Goal: Information Seeking & Learning: Check status

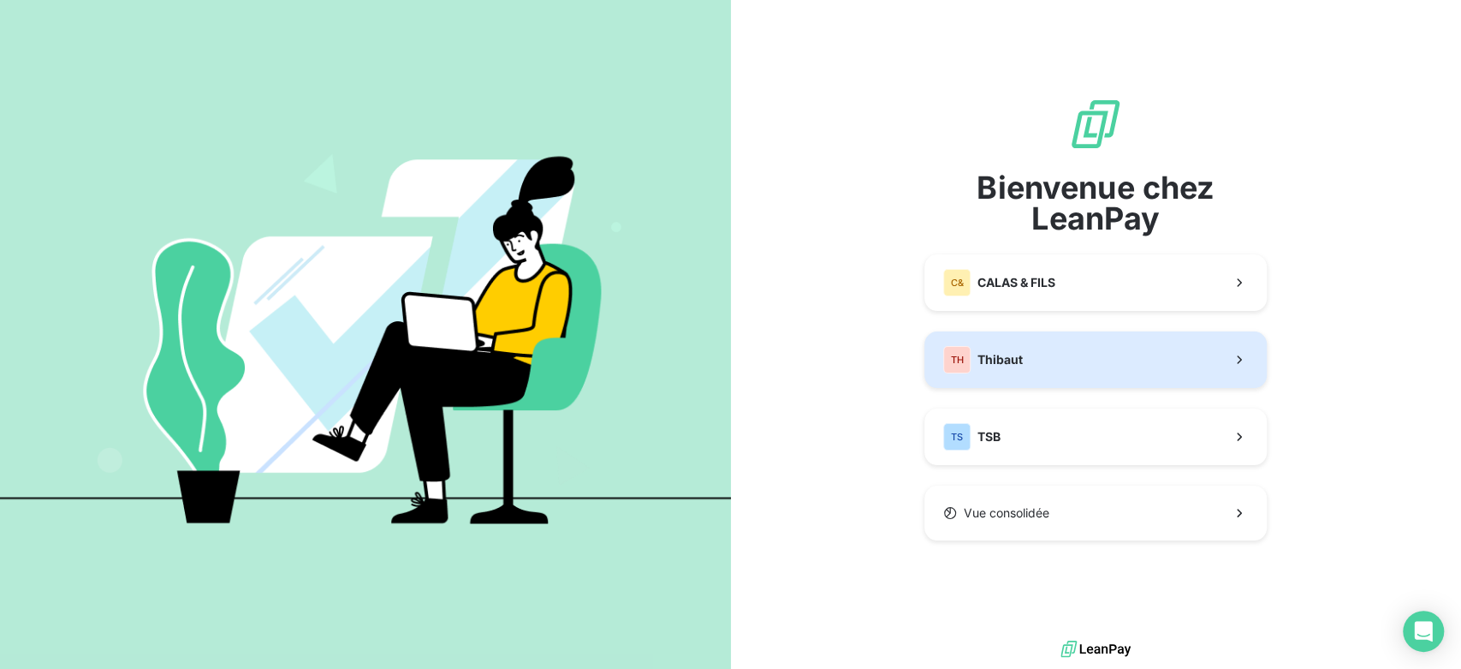
click at [1073, 354] on button "TH Thibaut" at bounding box center [1096, 359] width 342 height 56
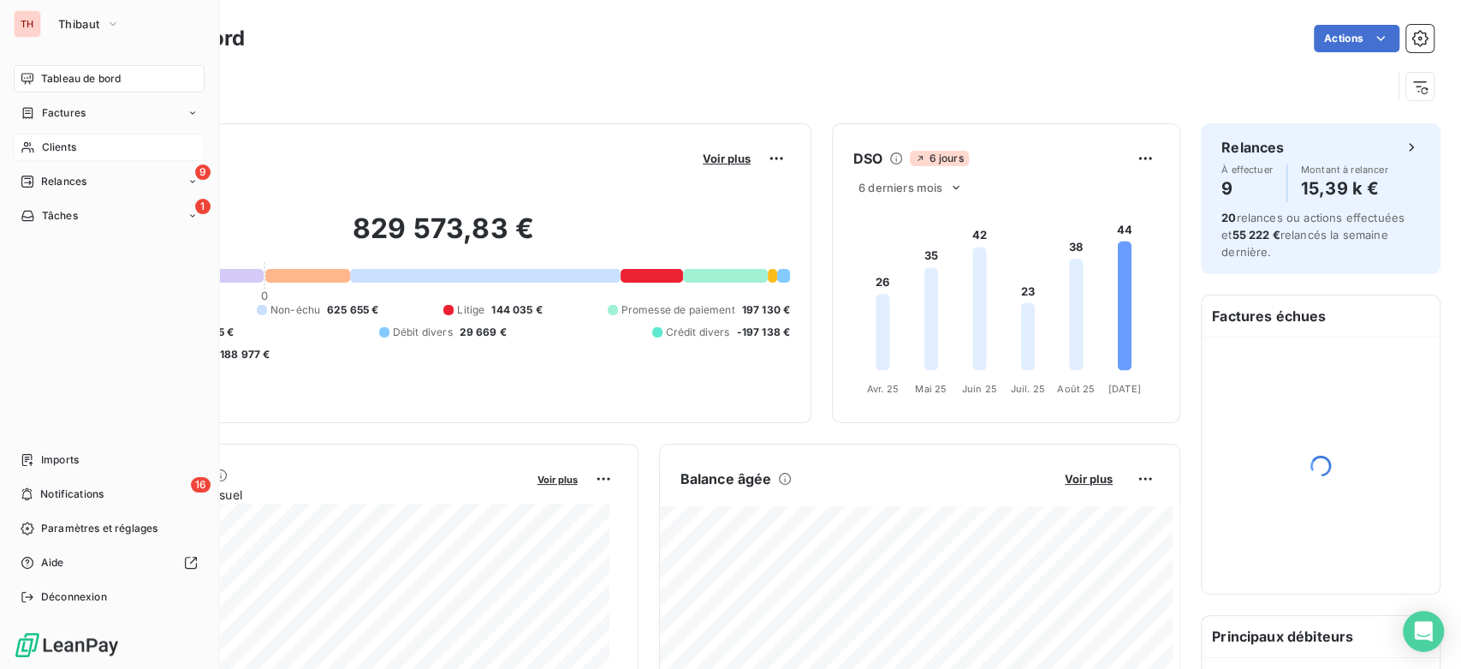
click at [42, 145] on span "Clients" at bounding box center [59, 147] width 34 height 15
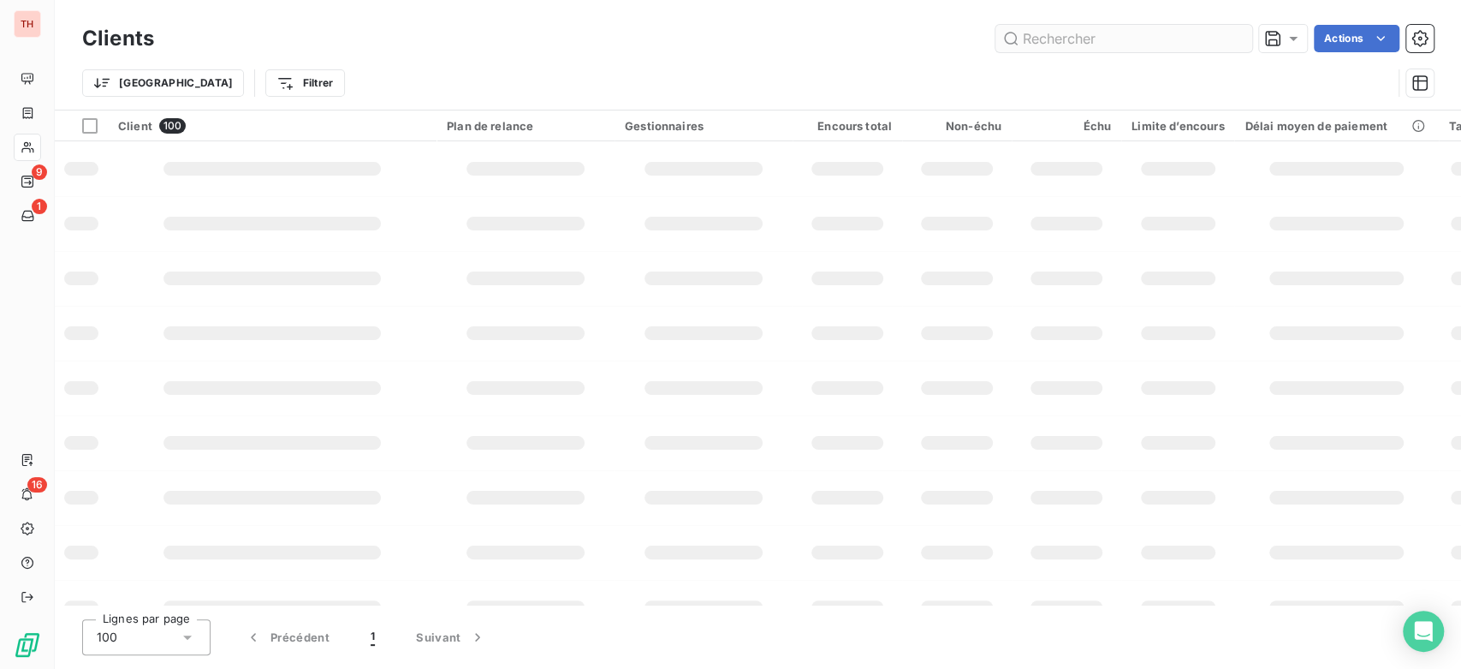
click at [1099, 53] on div "Clients Actions" at bounding box center [758, 39] width 1352 height 36
drag, startPoint x: 1111, startPoint y: 46, endPoint x: 1089, endPoint y: 18, distance: 36.0
click at [1115, 42] on input "text" at bounding box center [1124, 38] width 257 height 27
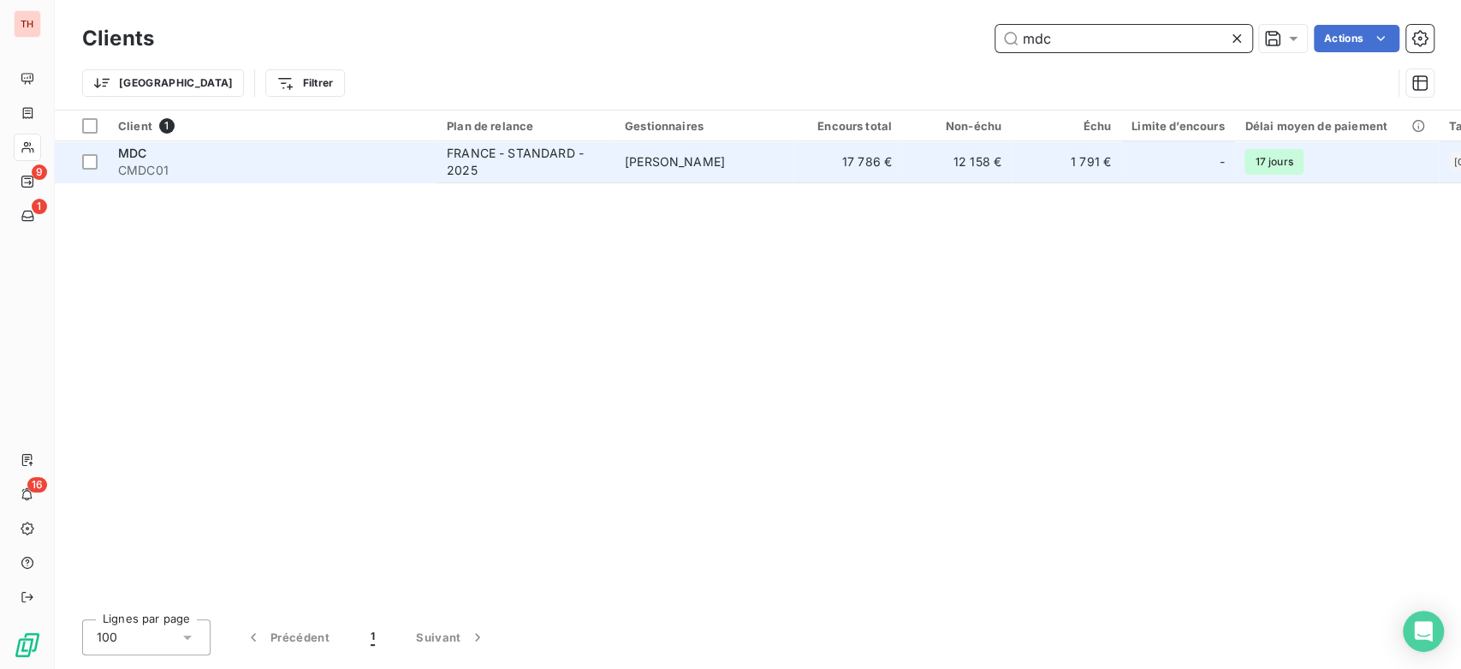
type input "mdc"
click at [286, 175] on span "CMDC01" at bounding box center [272, 170] width 308 height 17
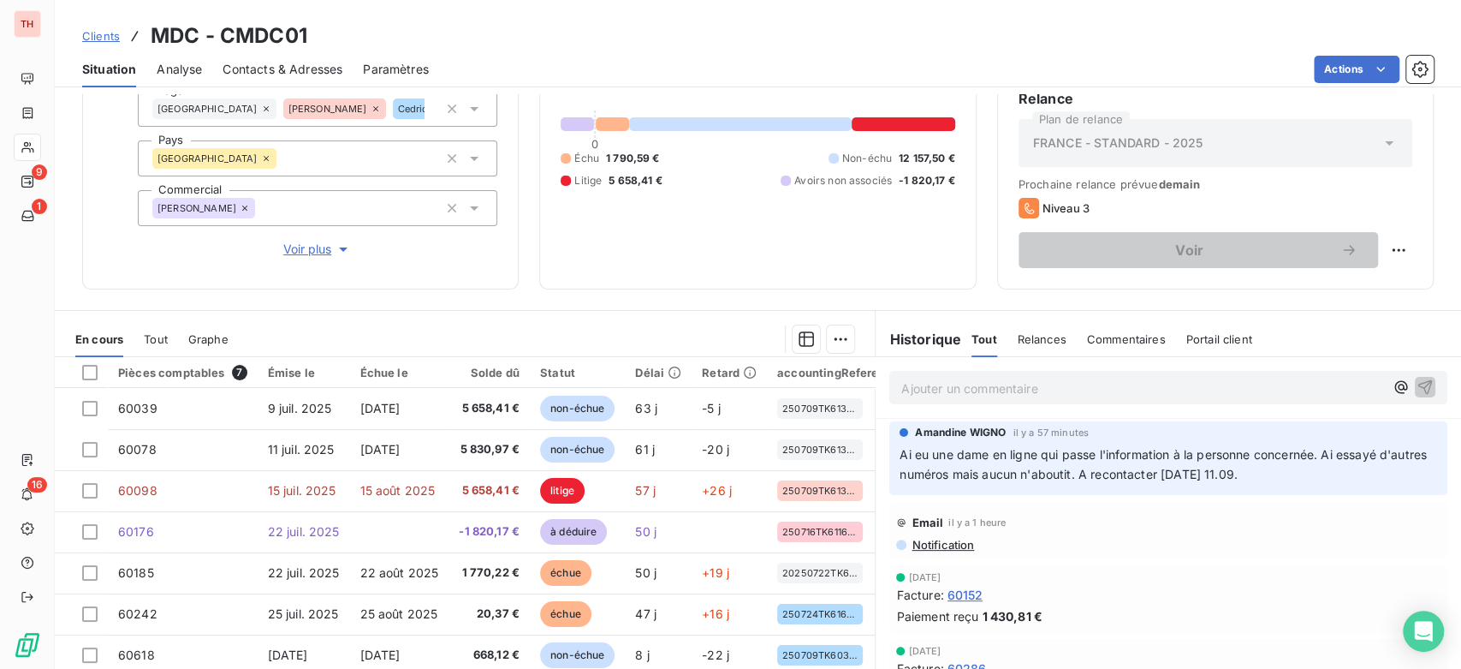
scroll to position [190, 0]
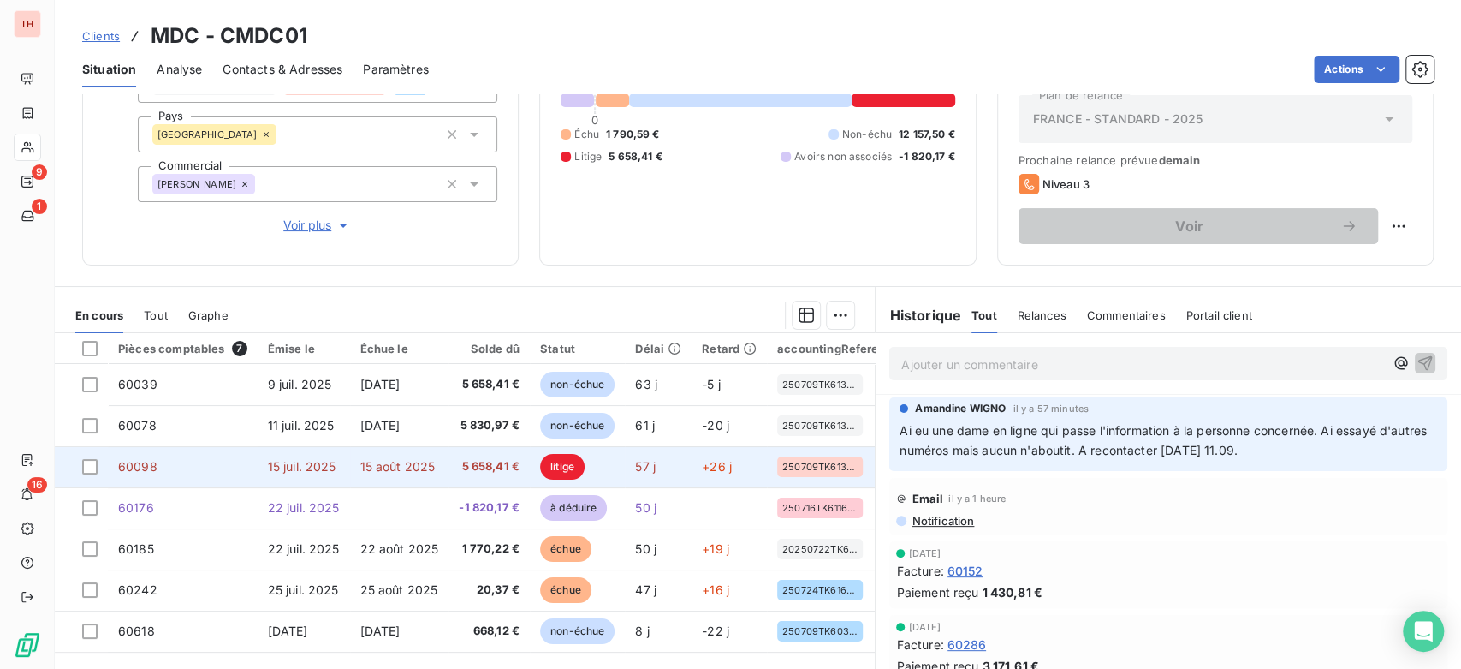
click at [212, 463] on td "60098" at bounding box center [183, 466] width 150 height 41
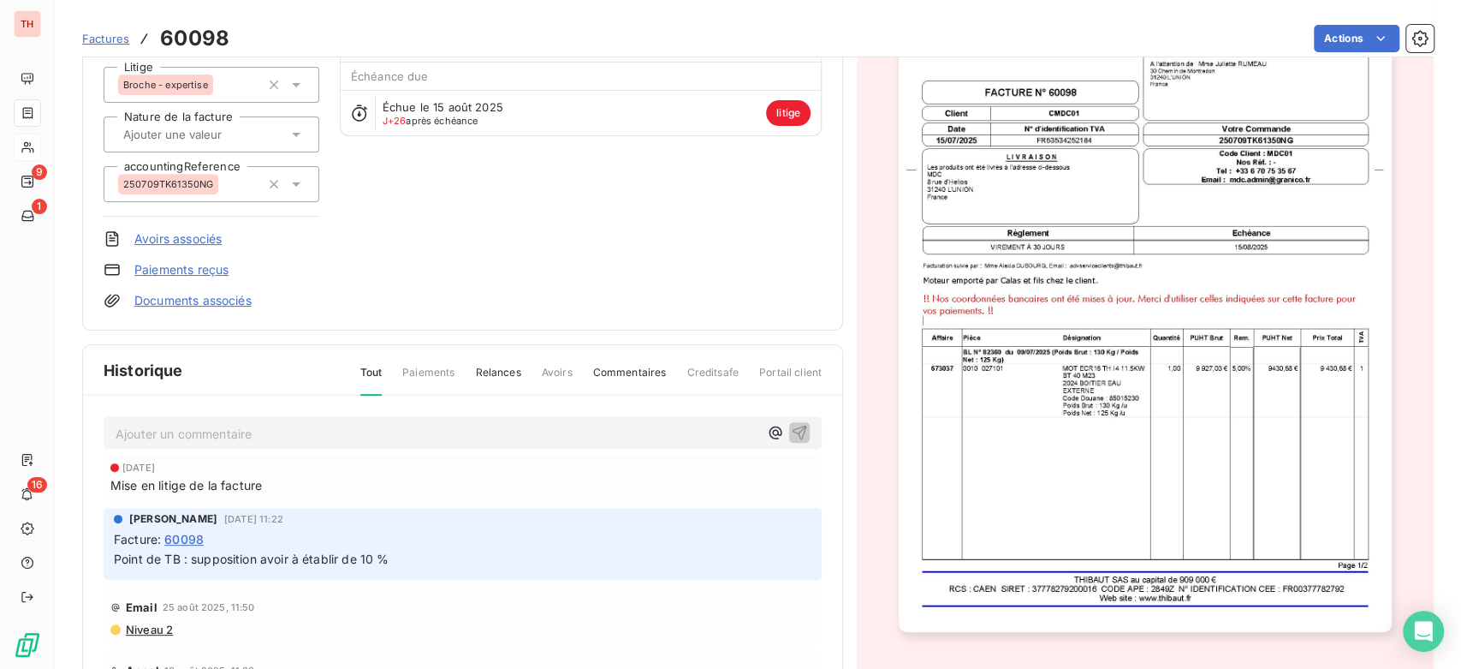
scroll to position [191, 0]
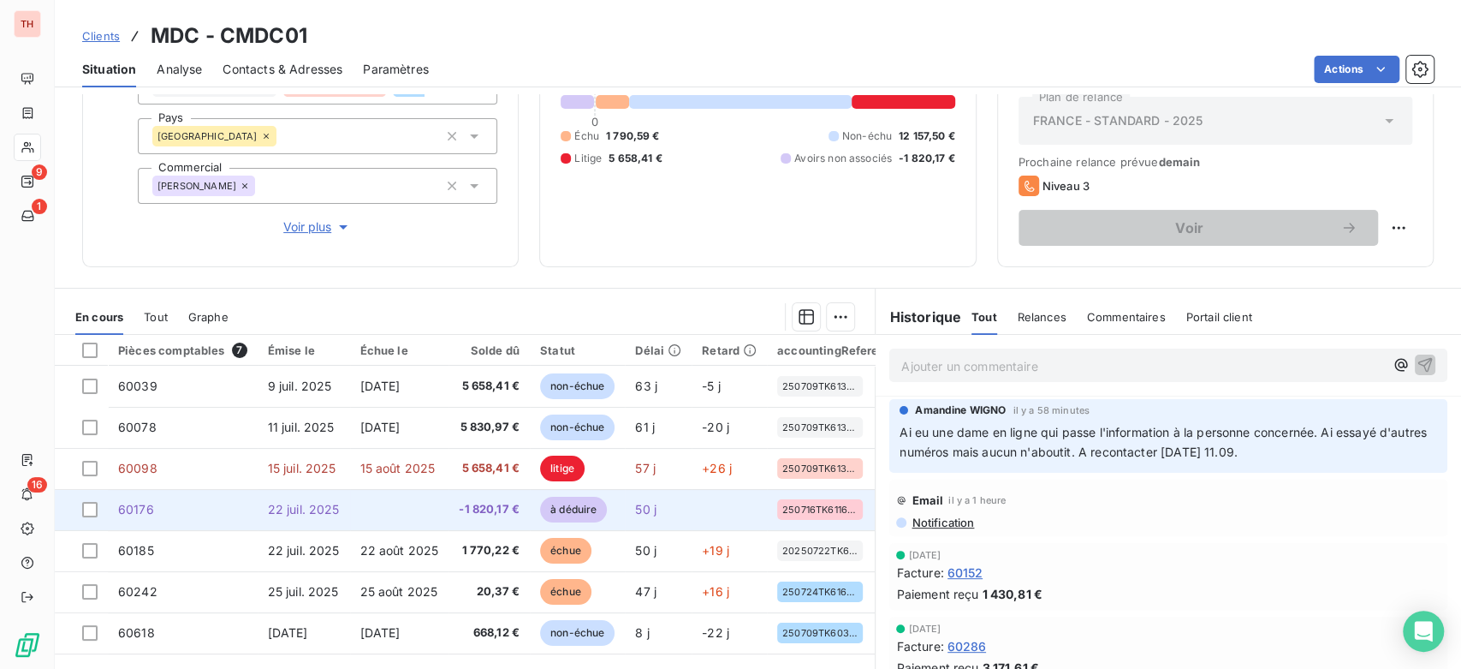
scroll to position [190, 0]
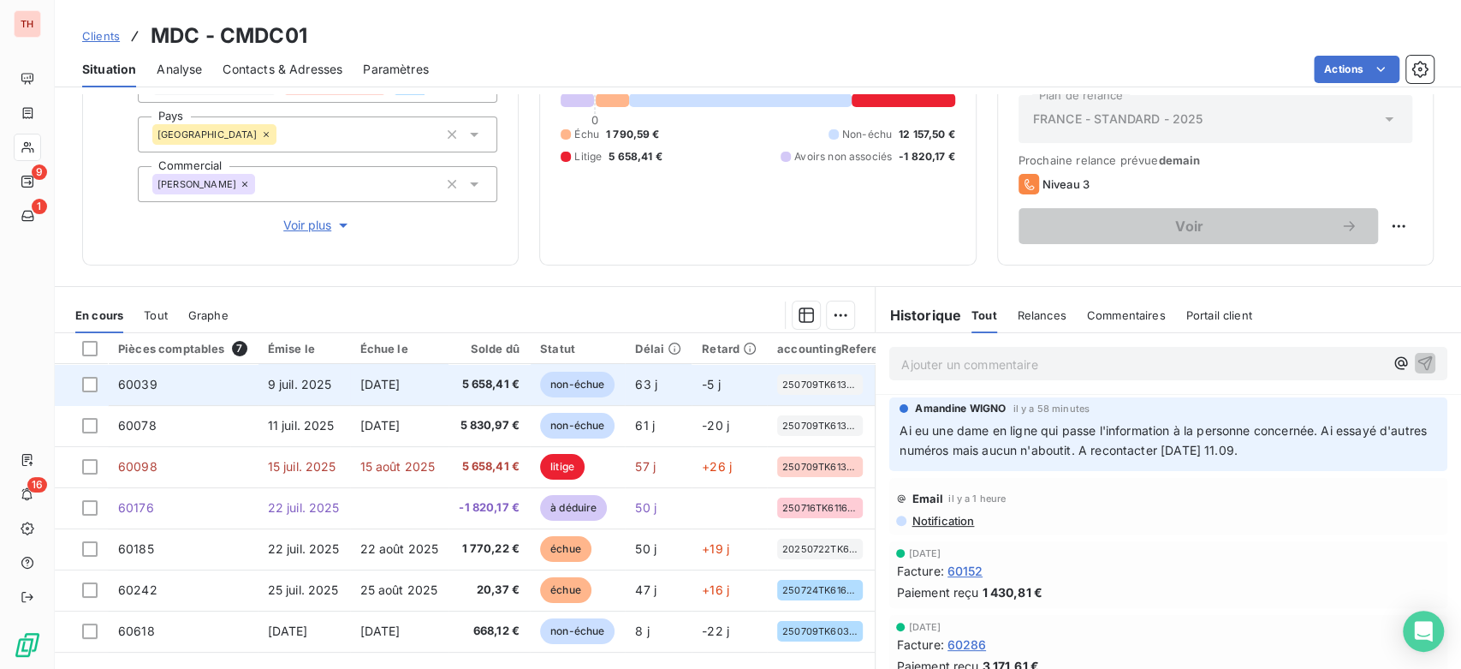
click at [401, 382] on span "[DATE]" at bounding box center [380, 384] width 40 height 15
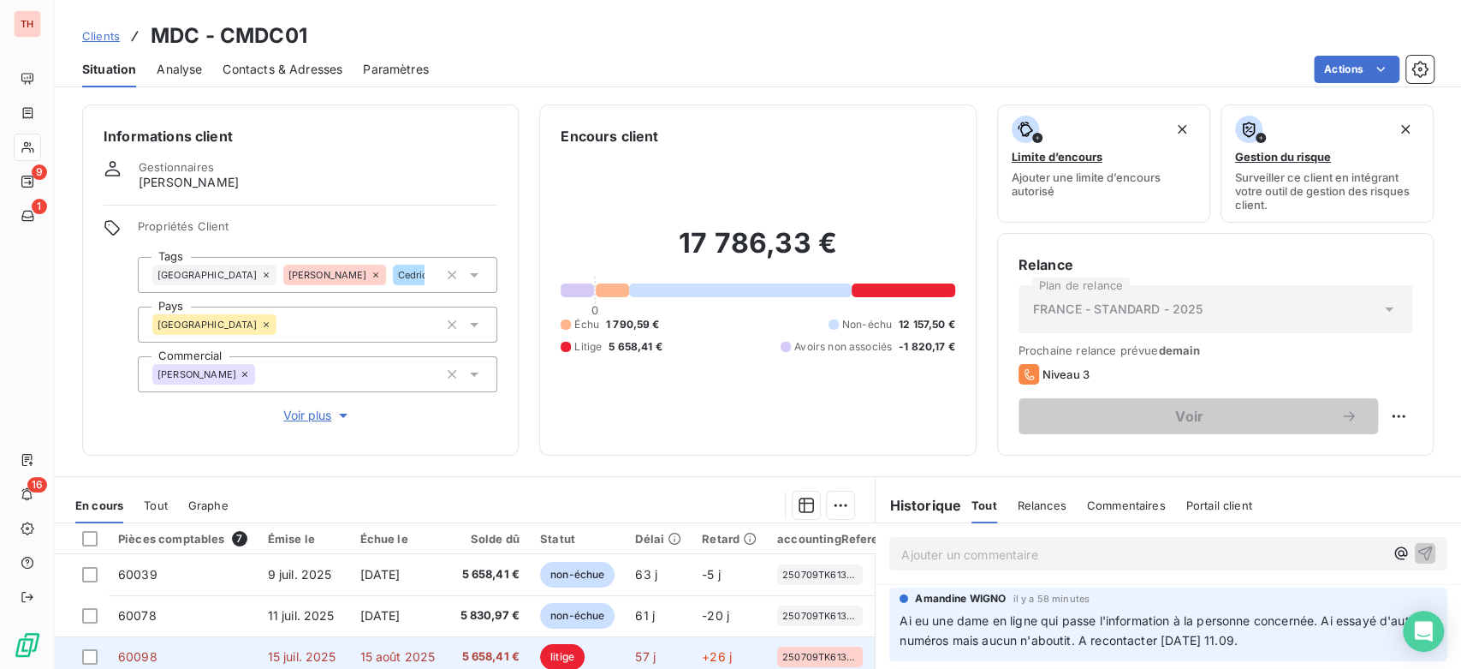
scroll to position [95, 0]
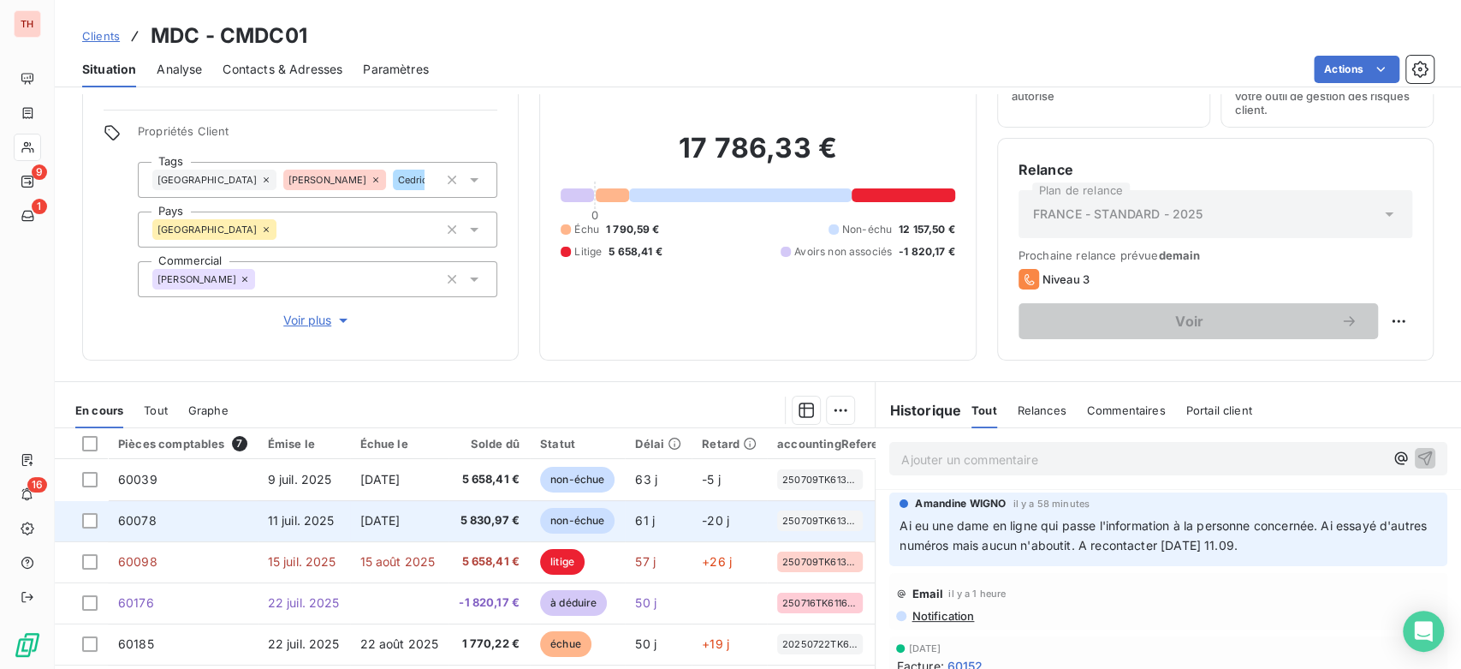
click at [381, 519] on span "[DATE]" at bounding box center [380, 520] width 40 height 15
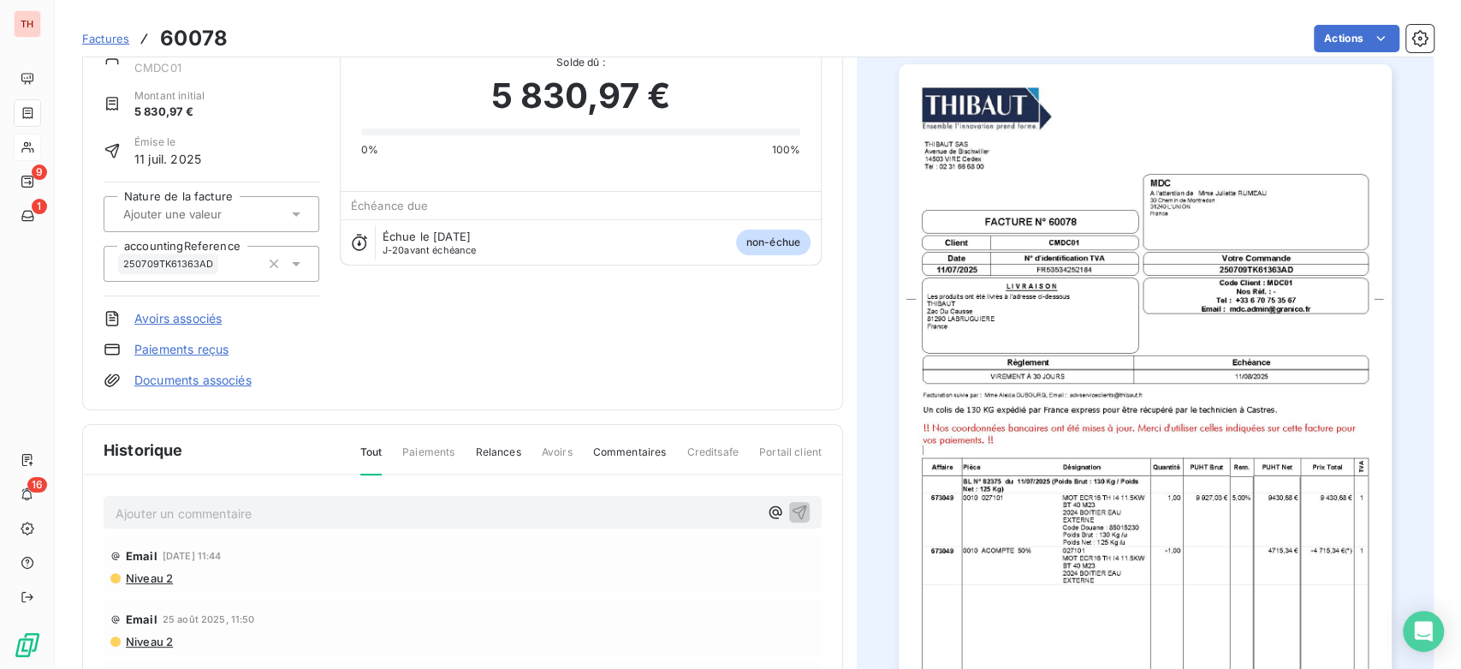
scroll to position [96, 0]
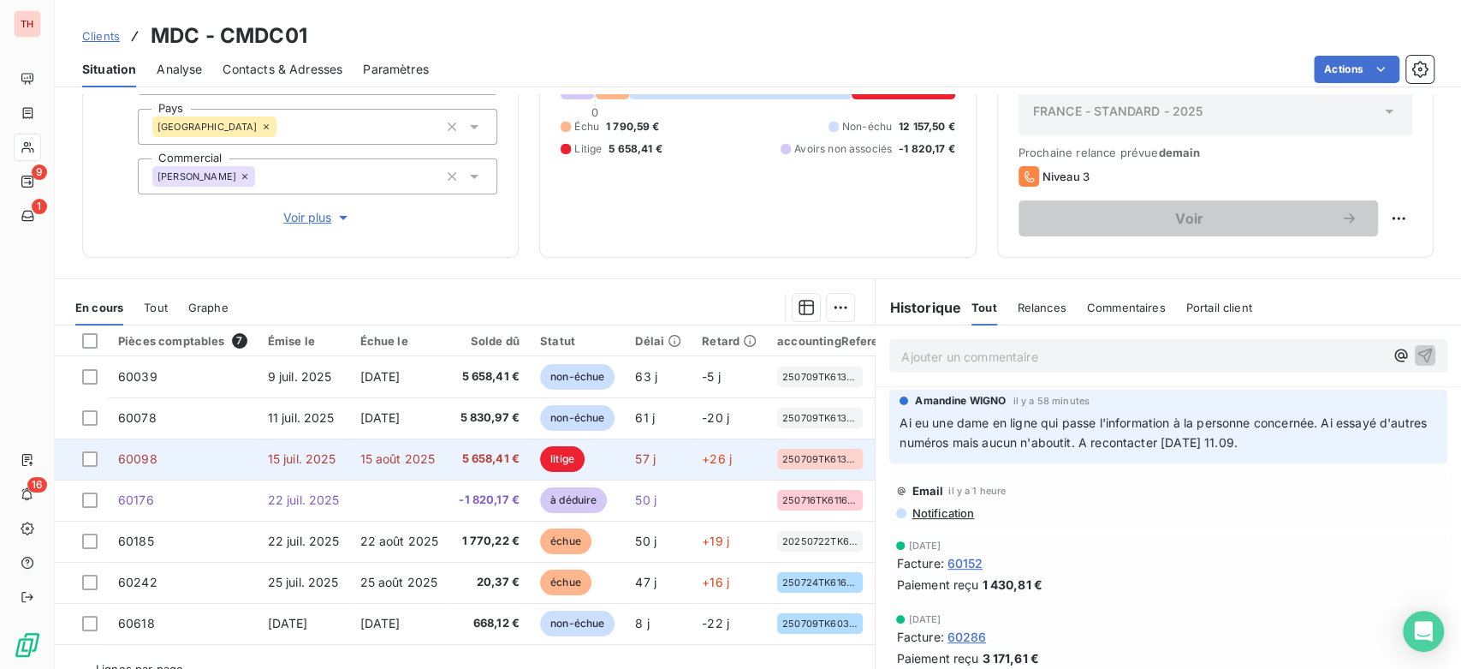
scroll to position [235, 0]
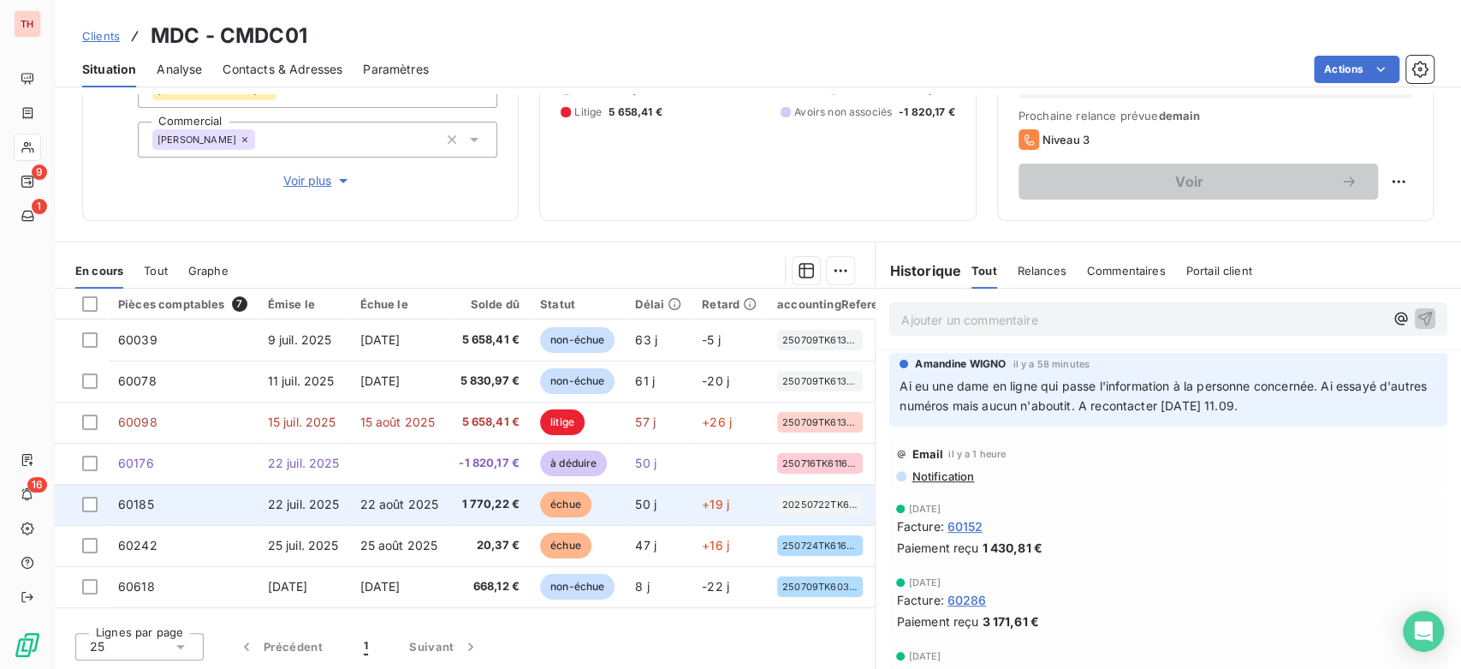
click at [390, 508] on span "22 août 2025" at bounding box center [399, 504] width 79 height 15
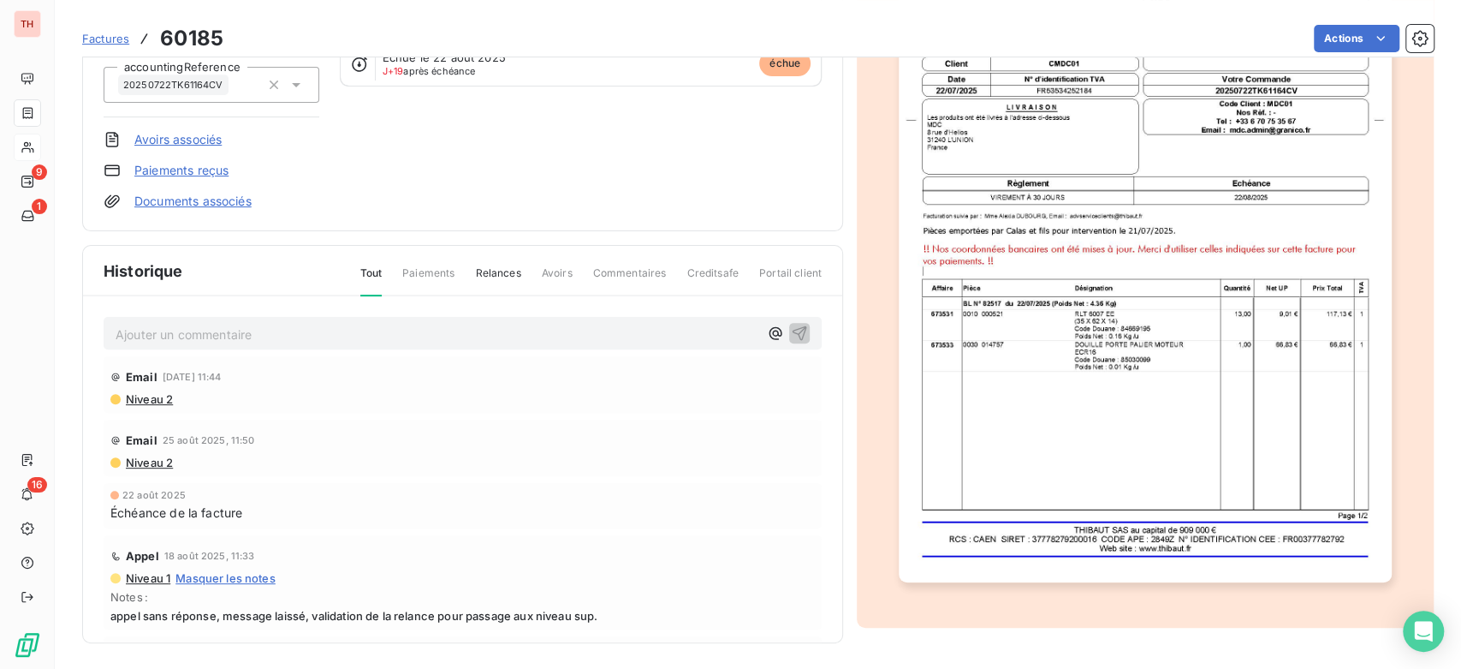
scroll to position [38, 0]
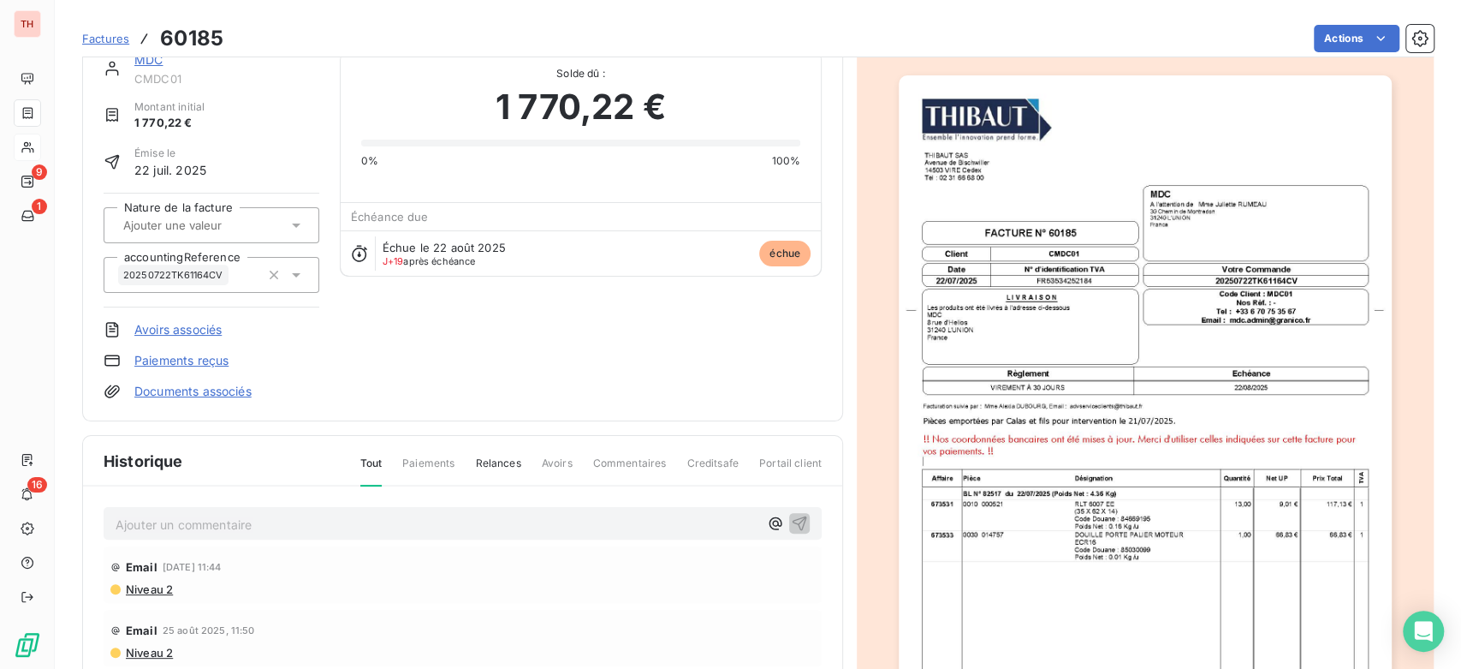
click at [1146, 435] on img "button" at bounding box center [1145, 423] width 492 height 697
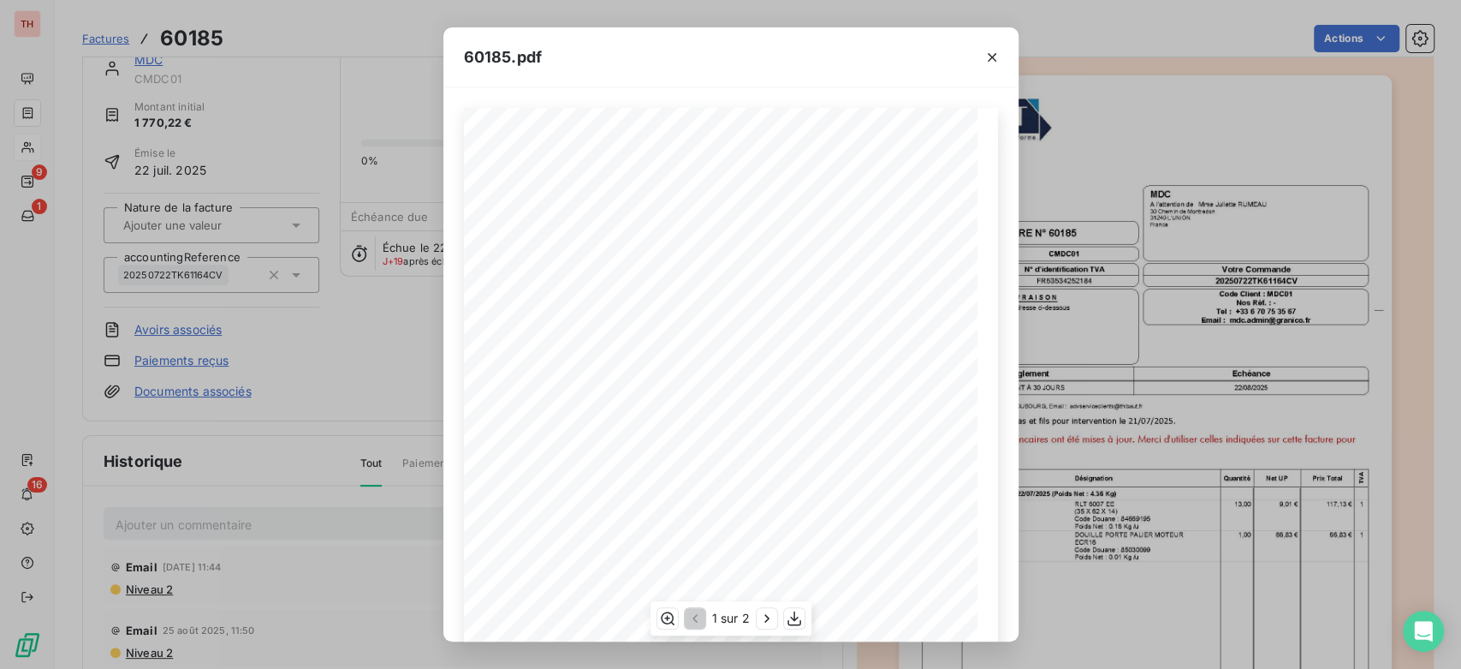
scroll to position [190, 0]
click at [801, 614] on icon "button" at bounding box center [794, 617] width 17 height 17
click at [1319, 375] on div "60185.pdf THIBAUT [GEOGRAPHIC_DATA] 14503 VIRE Cedex TÈl : 02 31 66 68 00 FACTU…" at bounding box center [730, 334] width 1461 height 669
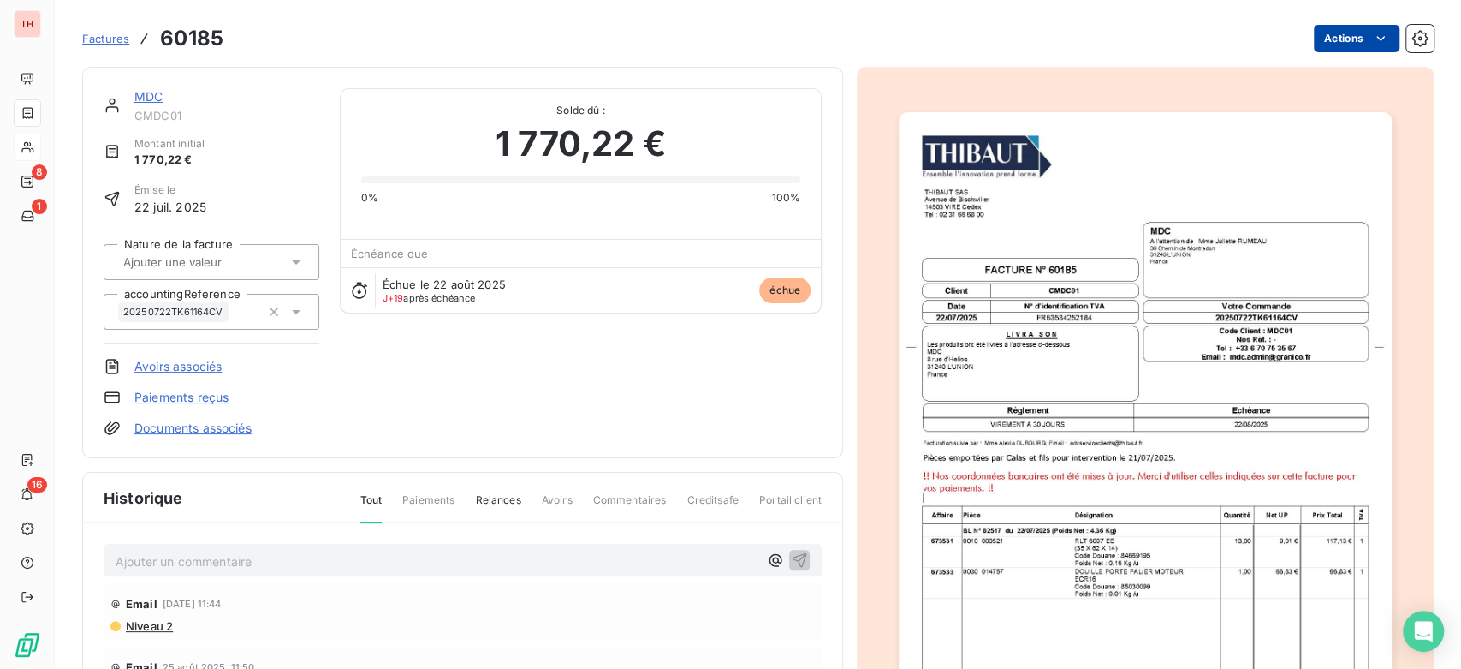
click at [1335, 46] on html "TH 8 1 16 Factures 60185 Actions MDC CMDC01 Montant initial 1 770,22 € Émise le…" at bounding box center [730, 334] width 1461 height 669
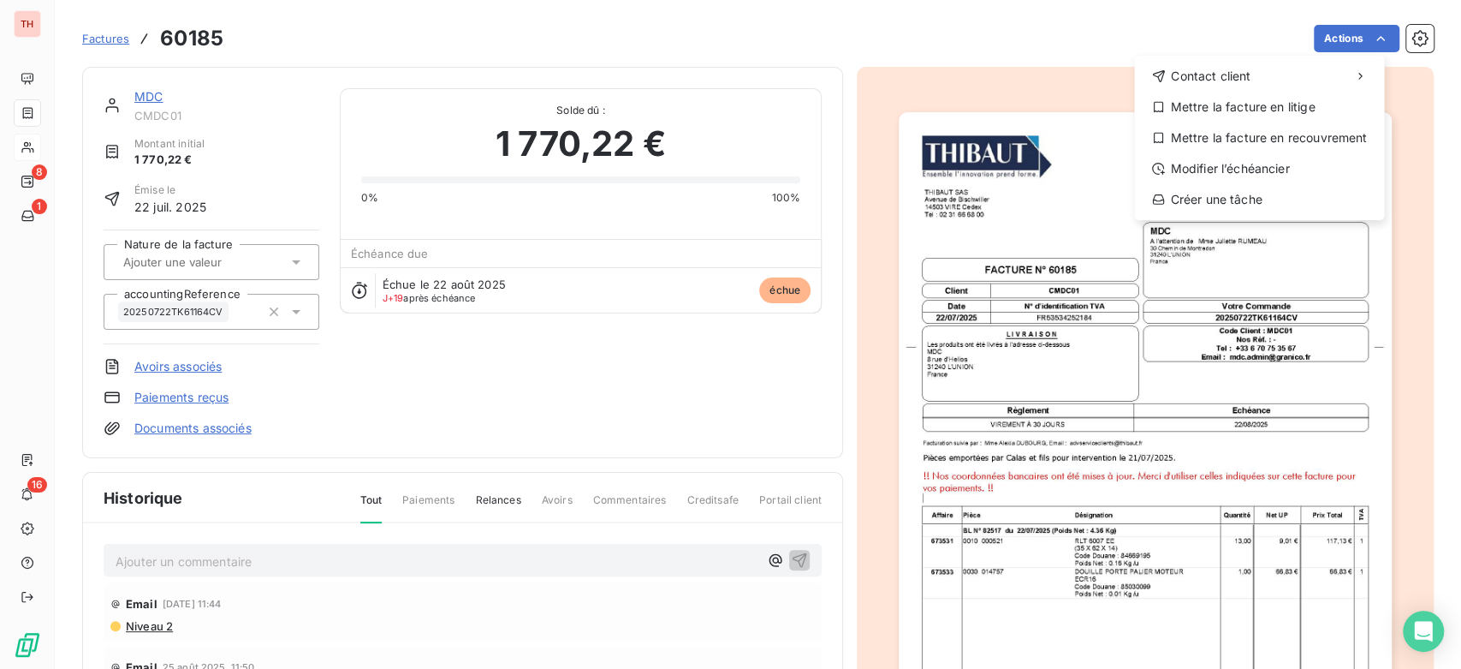
click at [837, 33] on html "TH 8 1 16 Factures 60185 Actions Contact client Mettre la facture en litige Met…" at bounding box center [730, 334] width 1461 height 669
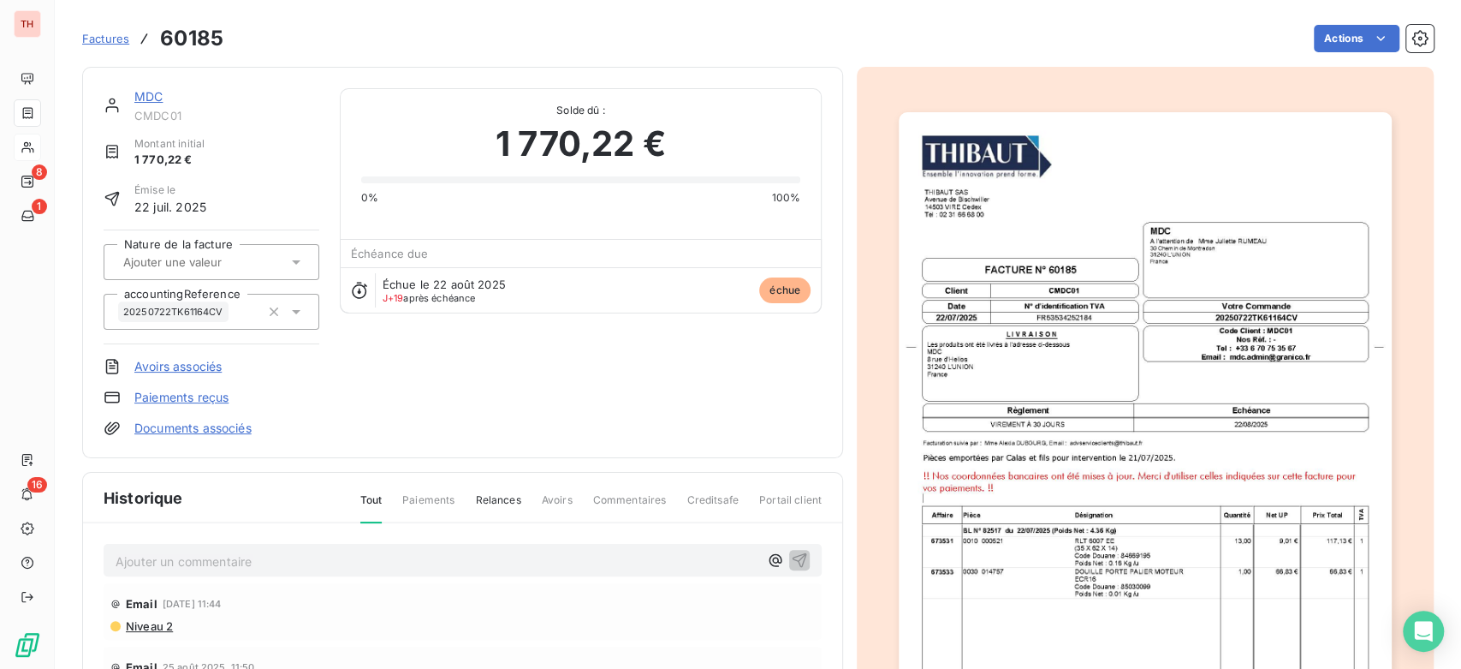
click at [1089, 238] on img "button" at bounding box center [1145, 460] width 492 height 697
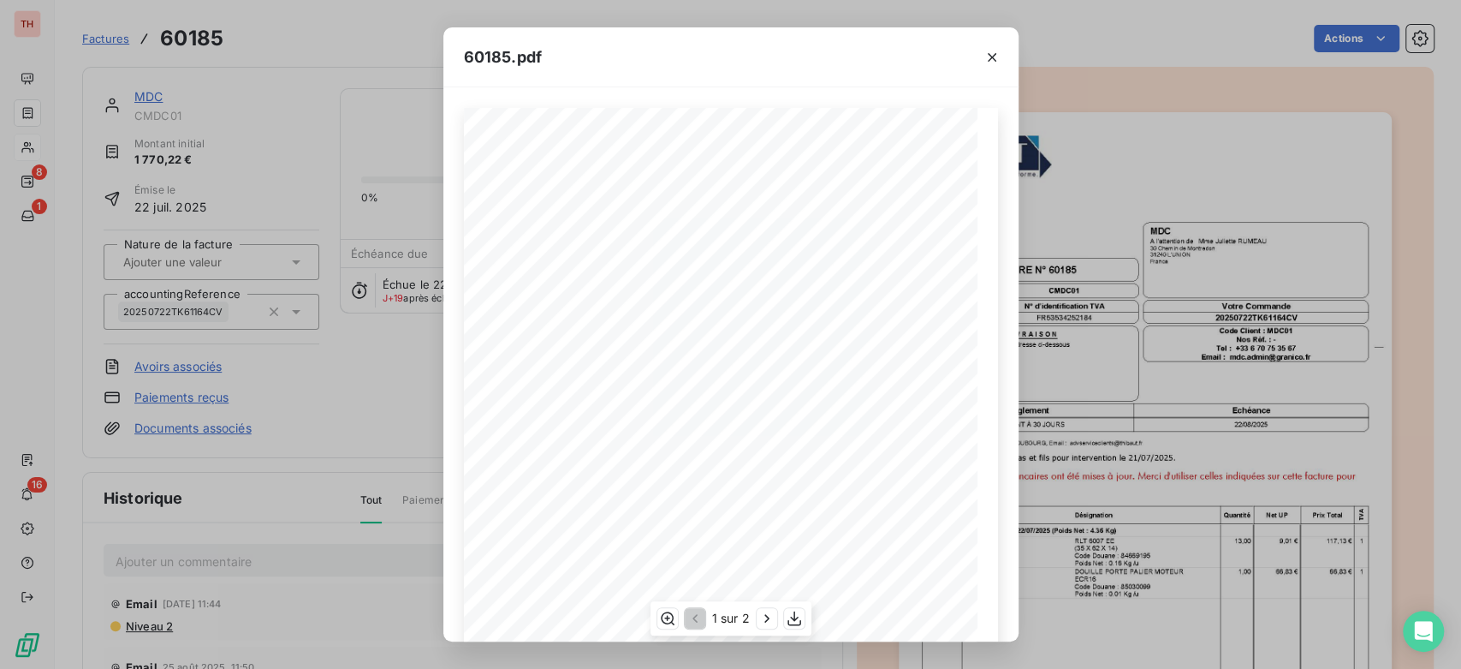
click at [805, 621] on div "1 sur 2" at bounding box center [730, 618] width 161 height 34
click at [796, 619] on icon "button" at bounding box center [794, 617] width 17 height 17
click at [763, 611] on icon "button" at bounding box center [766, 617] width 17 height 17
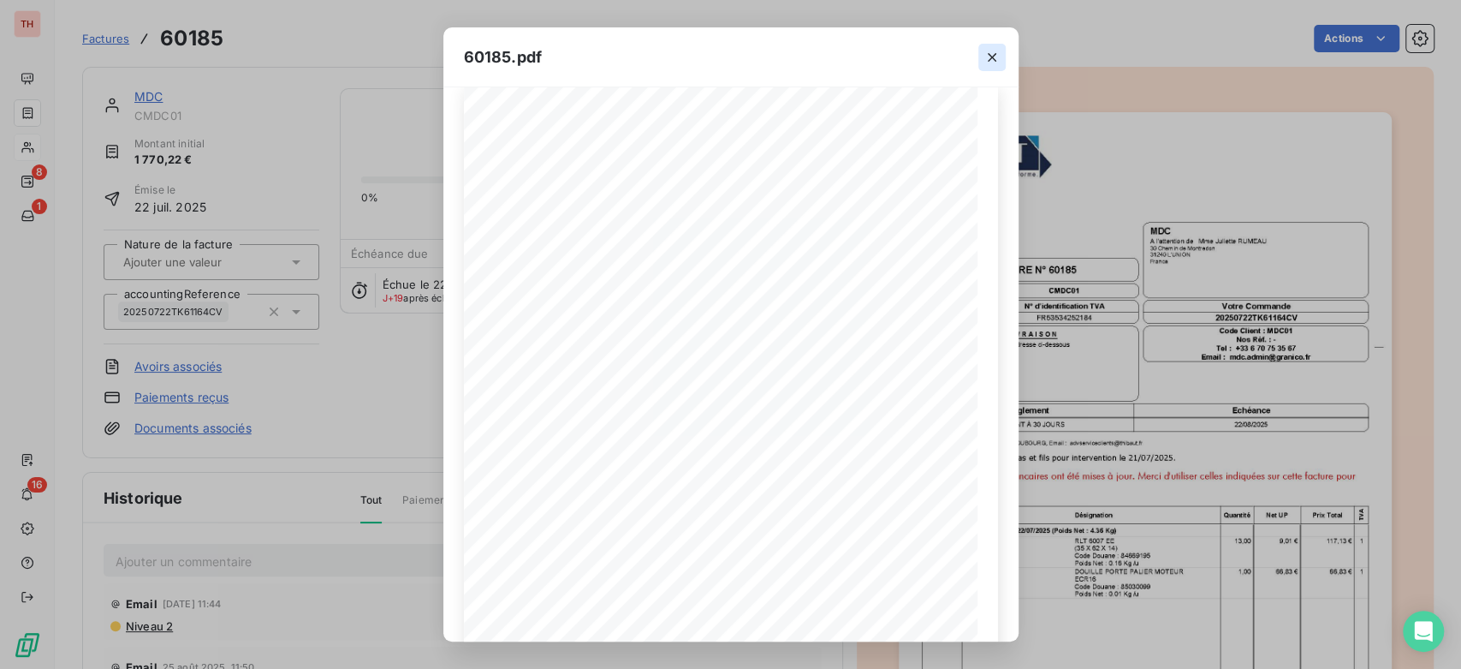
click at [991, 55] on icon "button" at bounding box center [992, 57] width 17 height 17
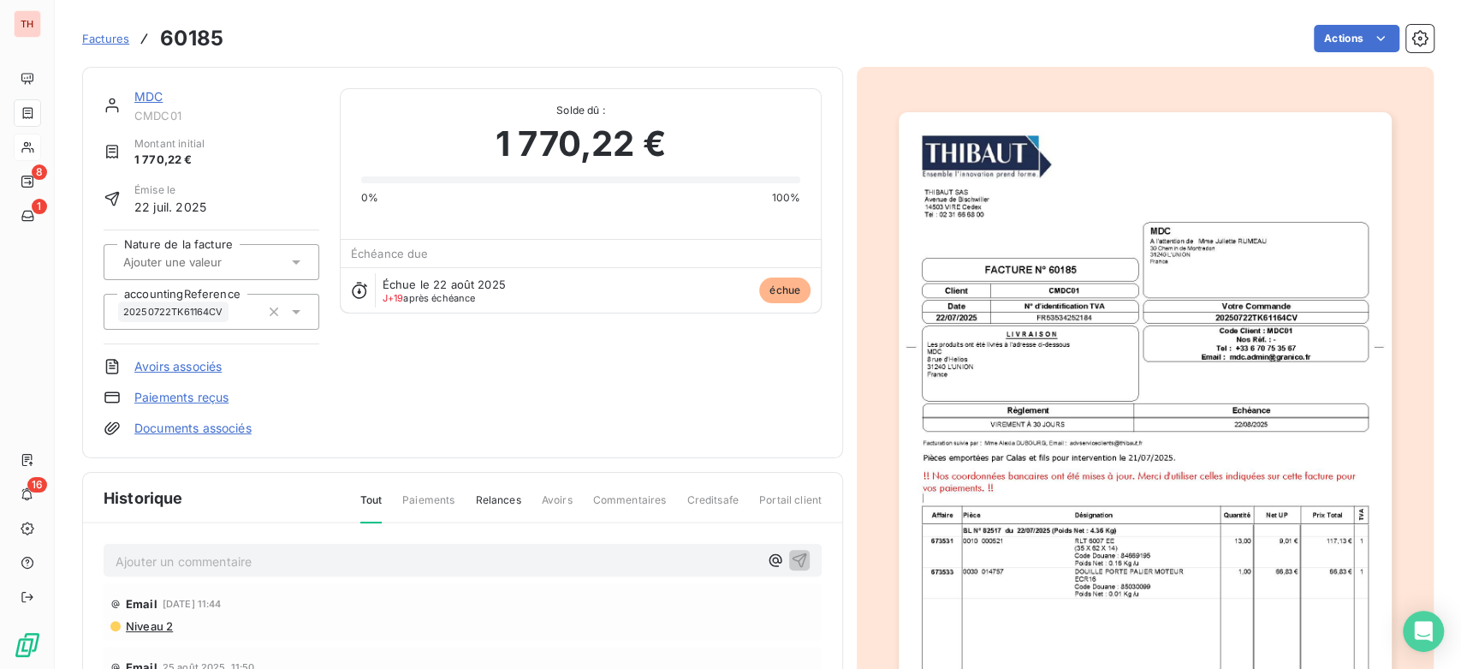
scroll to position [2, 0]
click at [272, 550] on p "Ajouter un commentaire ﻿" at bounding box center [437, 560] width 643 height 21
click at [253, 556] on span "Relance client par mail, pas de litige sur cette facture" at bounding box center [268, 558] width 305 height 15
click at [582, 550] on p "Relance client par mail, pour moi, pas de litige sur cette facture" at bounding box center [437, 560] width 643 height 20
click at [793, 554] on icon "button" at bounding box center [800, 558] width 15 height 15
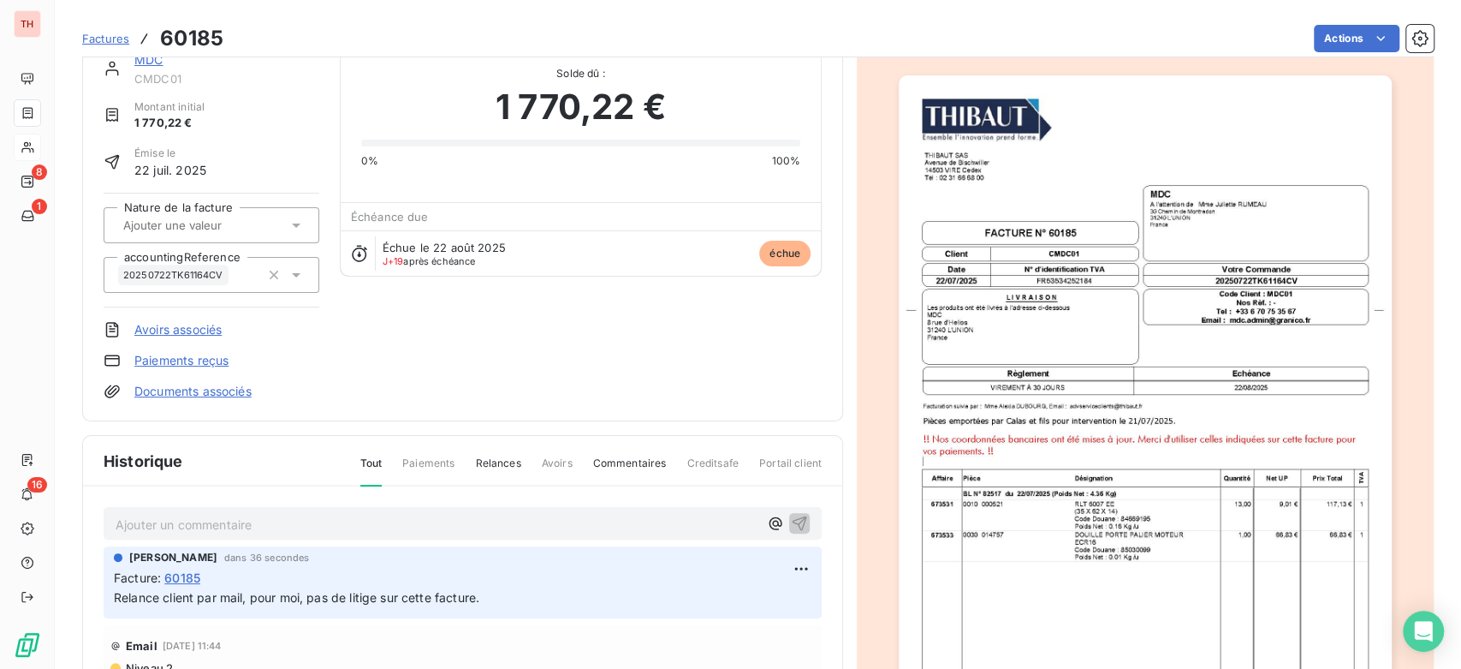
scroll to position [0, 0]
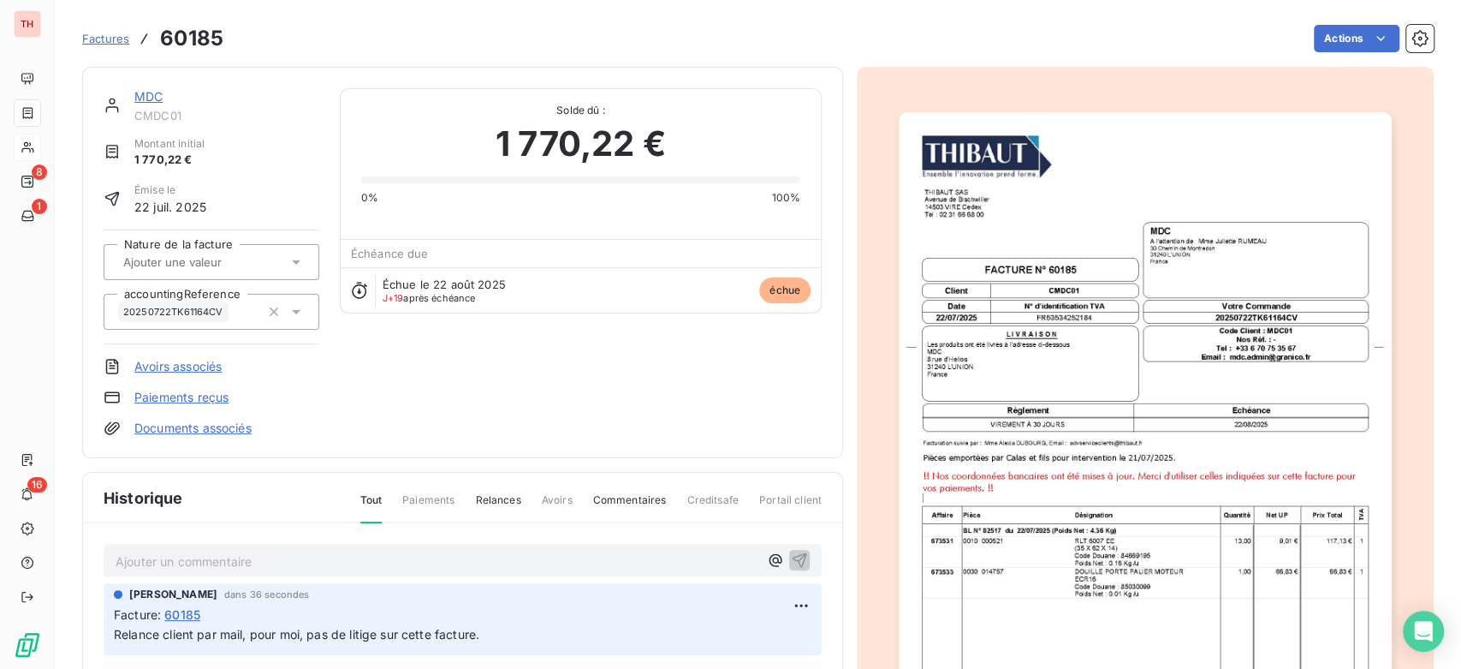
click at [144, 90] on link "MDC" at bounding box center [148, 96] width 28 height 15
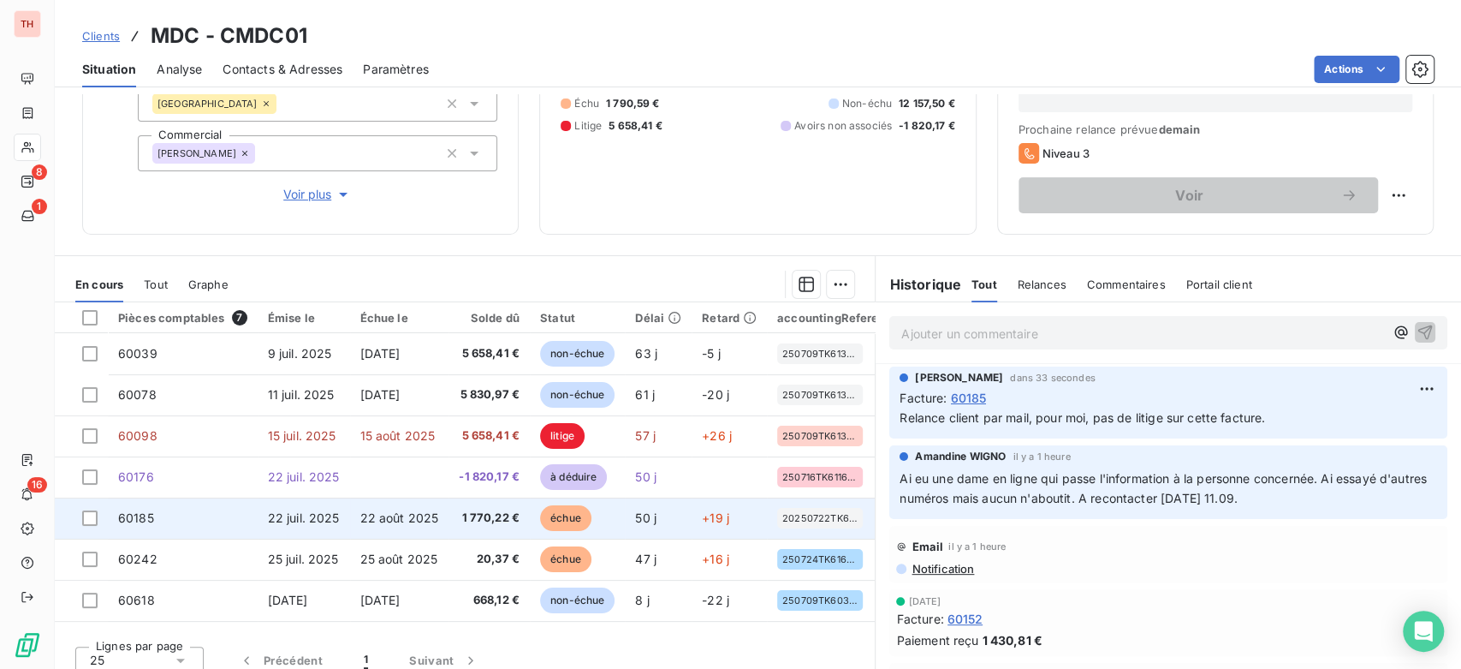
scroll to position [235, 0]
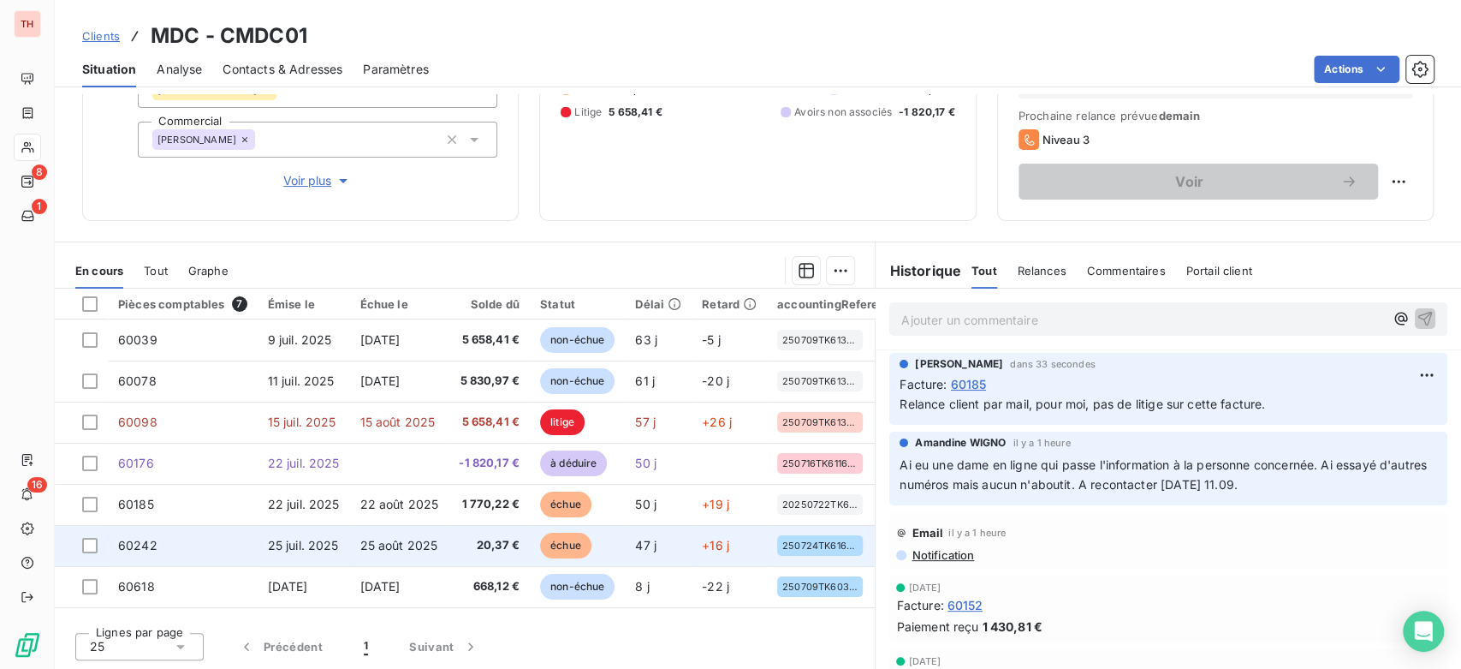
click at [340, 544] on td "25 juil. 2025" at bounding box center [304, 545] width 92 height 41
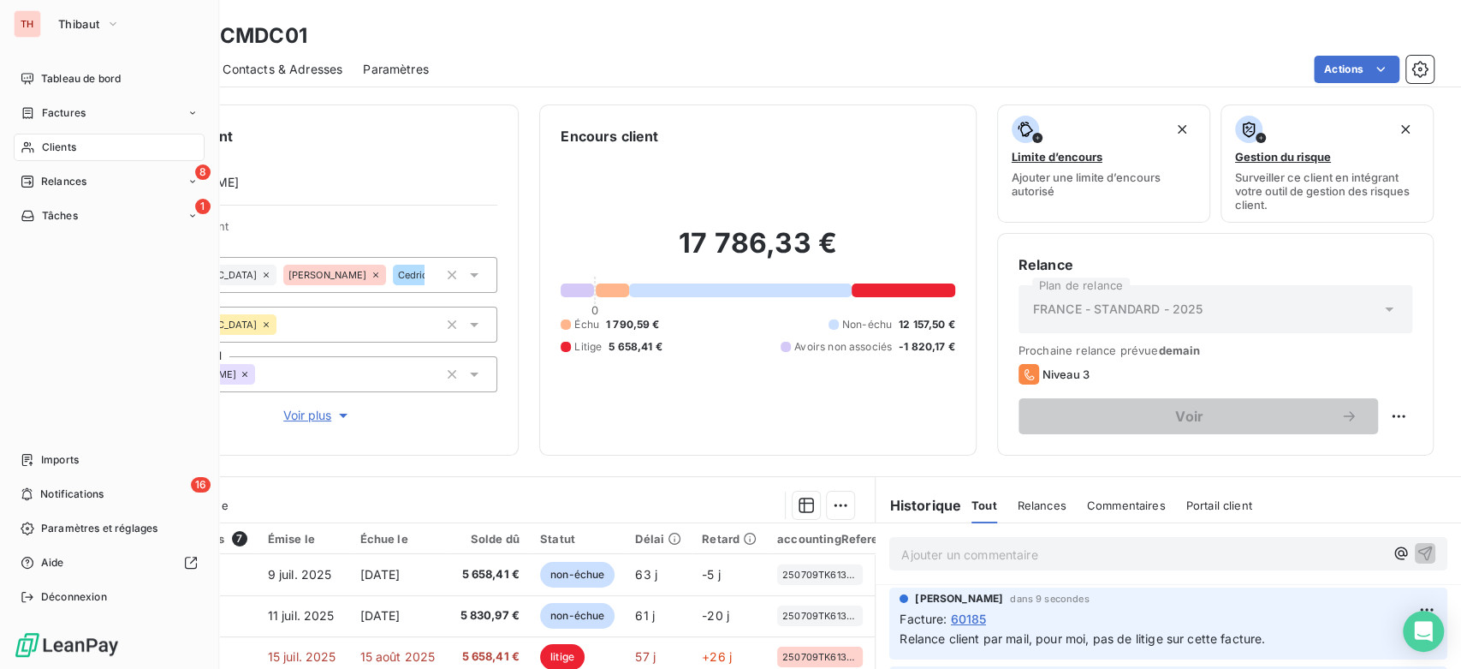
drag, startPoint x: 62, startPoint y: 30, endPoint x: 67, endPoint y: 39, distance: 10.0
click at [62, 30] on span "Thibaut" at bounding box center [78, 24] width 41 height 14
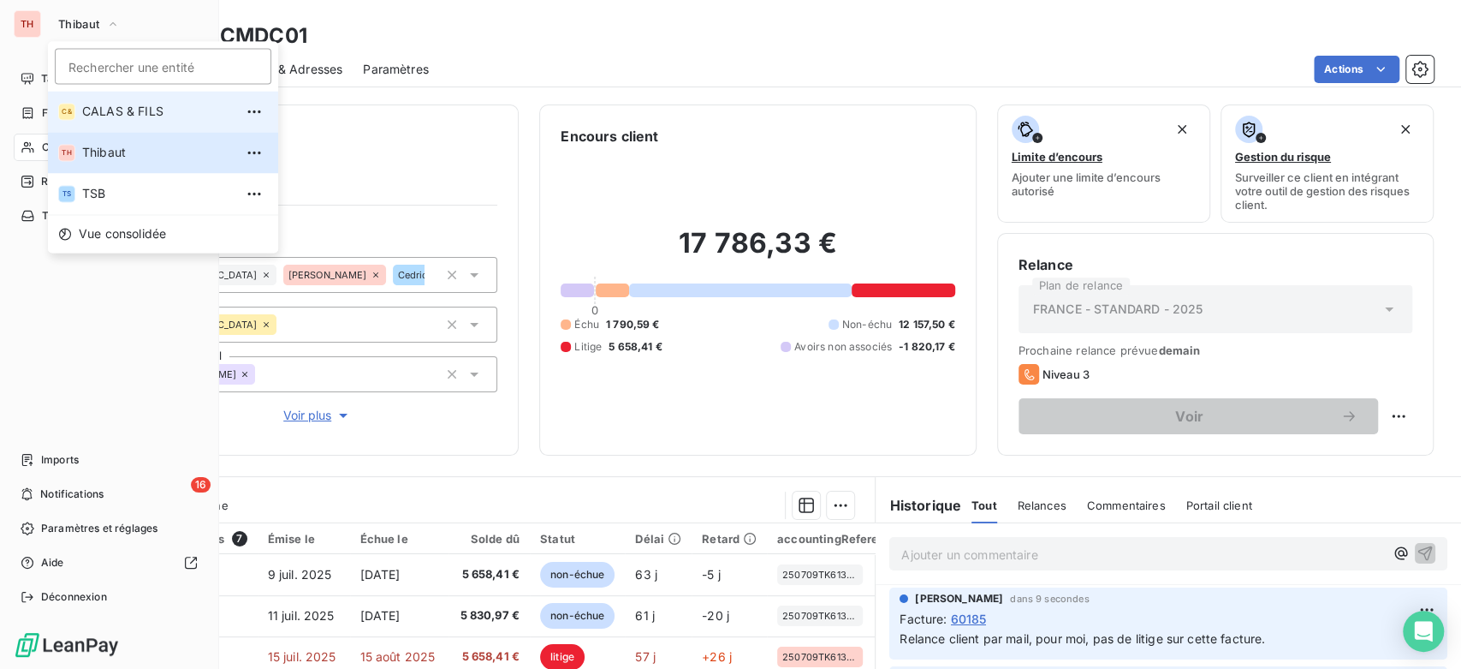
click at [116, 103] on span "CALAS & FILS" at bounding box center [158, 111] width 152 height 17
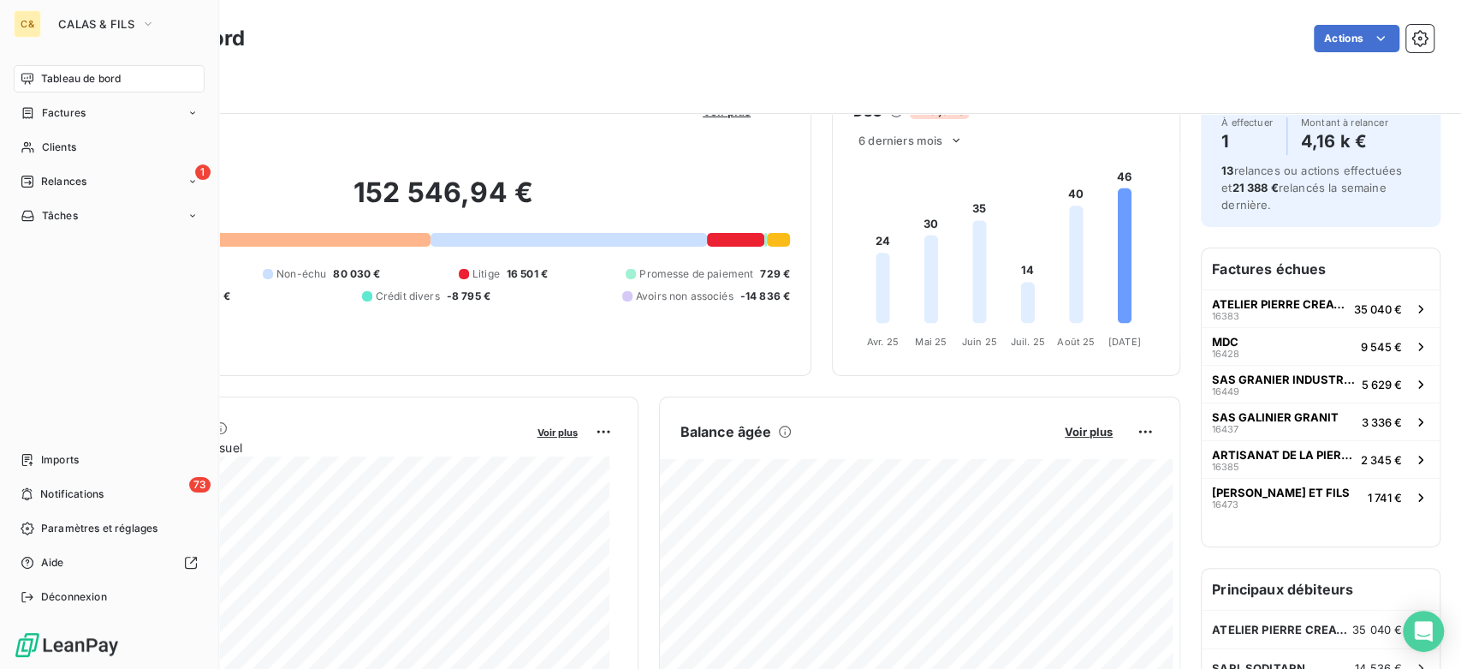
scroll to position [96, 0]
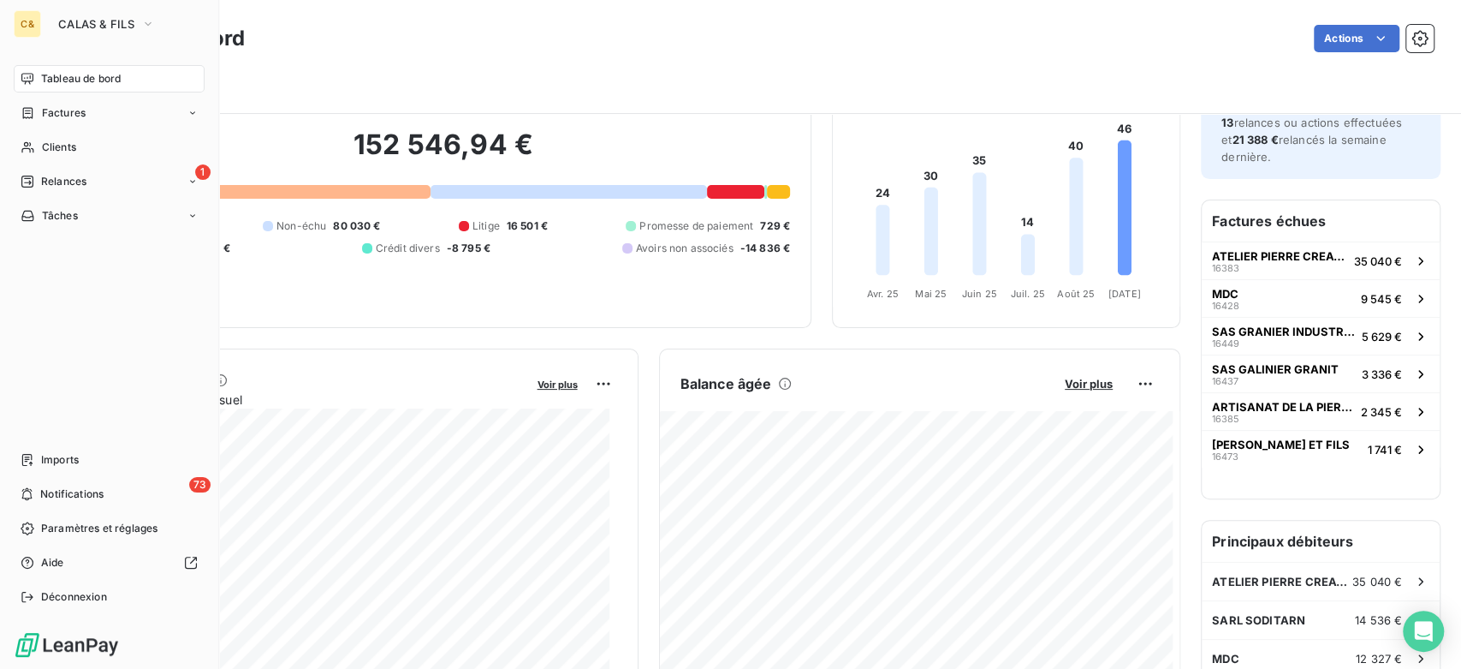
click at [366, 314] on div "Encours client Voir plus 152 546,94 € 0 Échu 72 195 € Non-échu 80 030 € Litige …" at bounding box center [443, 178] width 736 height 300
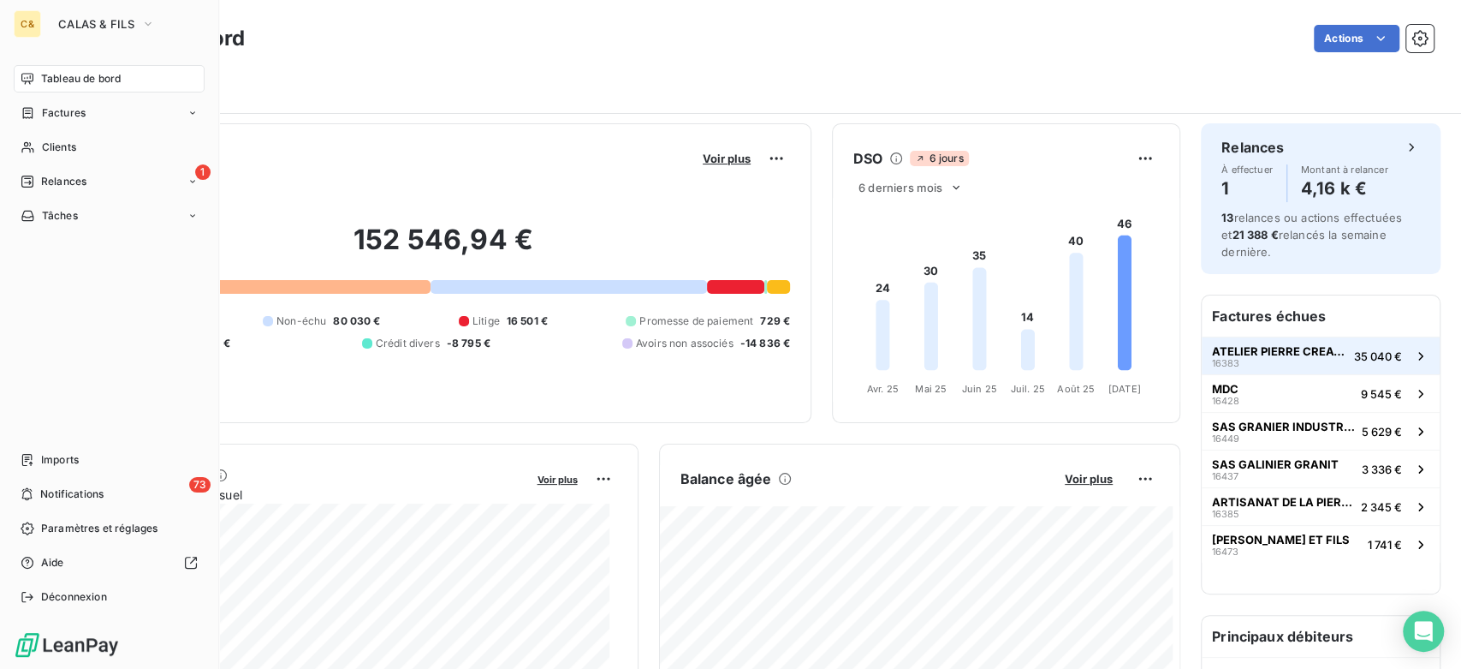
scroll to position [0, 0]
